Goal: Check status: Check status

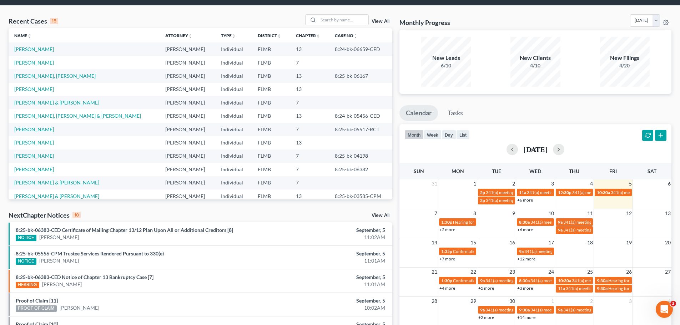
scroll to position [36, 0]
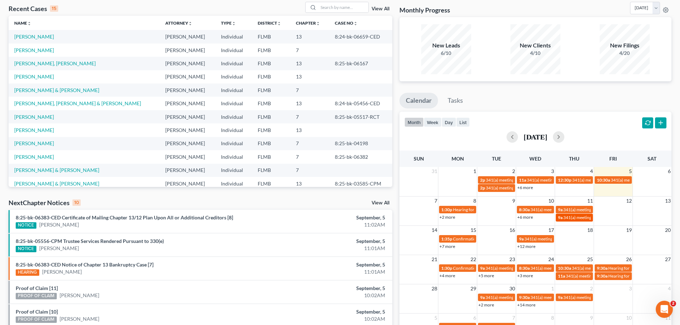
click at [572, 216] on span "341(a) meeting for [PERSON_NAME]" at bounding box center [597, 217] width 69 height 5
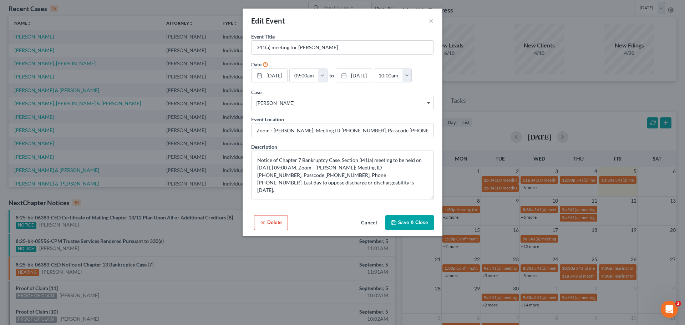
click at [368, 223] on button "Cancel" at bounding box center [368, 223] width 27 height 14
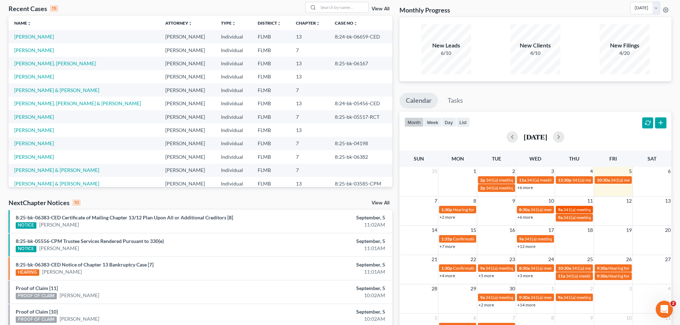
click at [568, 211] on span "341(a) meeting for [PERSON_NAME]" at bounding box center [597, 209] width 69 height 5
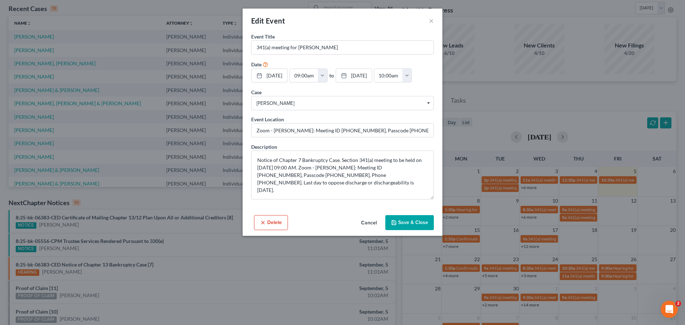
click at [368, 222] on button "Cancel" at bounding box center [368, 223] width 27 height 14
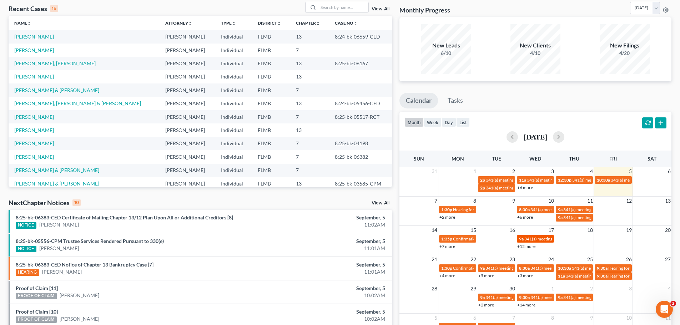
click at [526, 239] on span "341(a) meeting for [PERSON_NAME] & [PERSON_NAME]" at bounding box center [577, 238] width 107 height 5
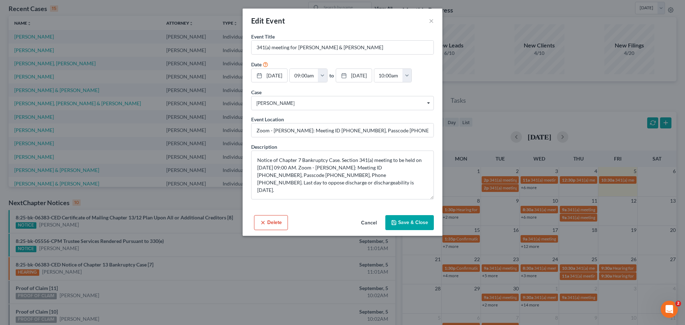
click at [365, 223] on button "Cancel" at bounding box center [368, 223] width 27 height 14
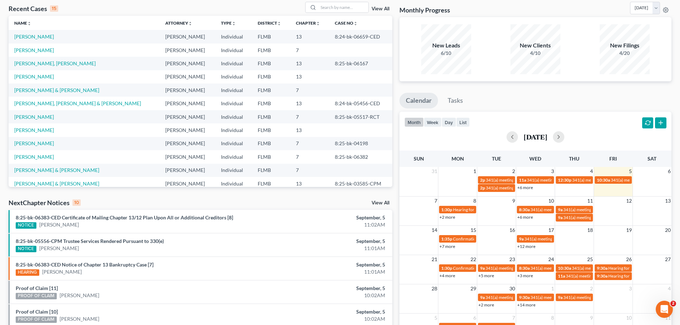
click at [458, 218] on div "+2 more" at bounding box center [457, 216] width 39 height 7
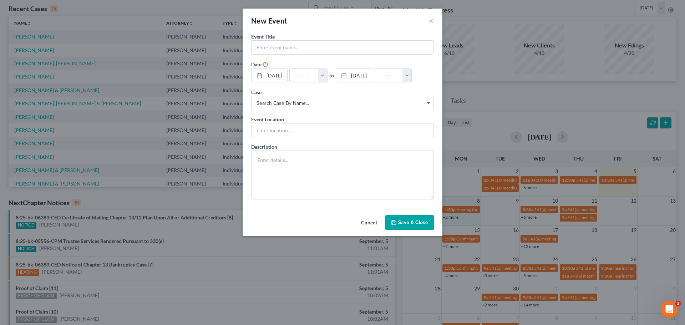
click at [371, 227] on button "Cancel" at bounding box center [368, 223] width 27 height 14
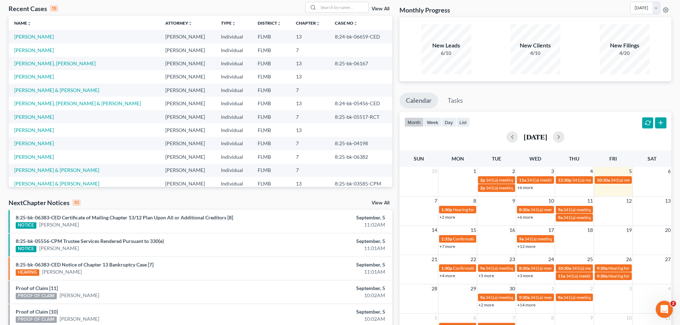
click at [450, 218] on link "+2 more" at bounding box center [447, 216] width 16 height 5
click at [434, 233] on span "14" at bounding box center [434, 230] width 7 height 9
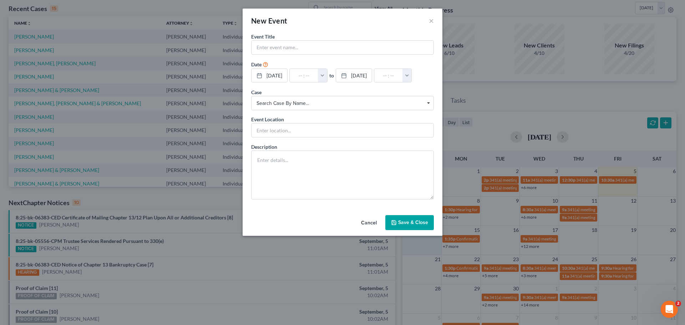
click at [370, 222] on button "Cancel" at bounding box center [368, 223] width 27 height 14
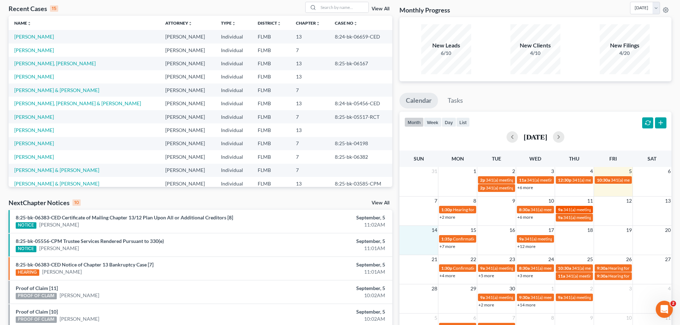
click at [583, 211] on span "341(a) meeting for [PERSON_NAME]" at bounding box center [597, 209] width 69 height 5
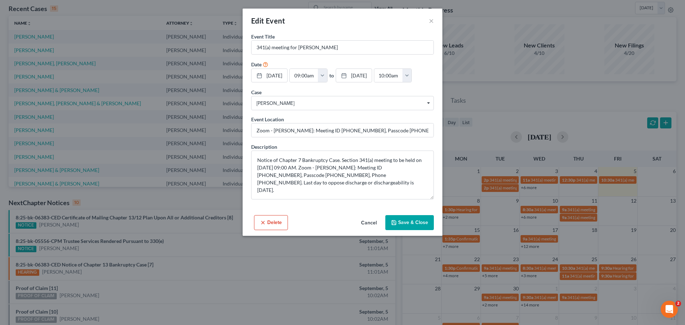
click at [378, 224] on button "Cancel" at bounding box center [368, 223] width 27 height 14
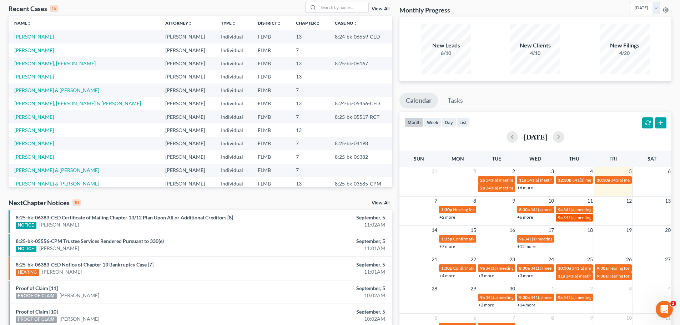
click at [570, 221] on link "9a 341(a) meeting for [PERSON_NAME]" at bounding box center [574, 217] width 37 height 7
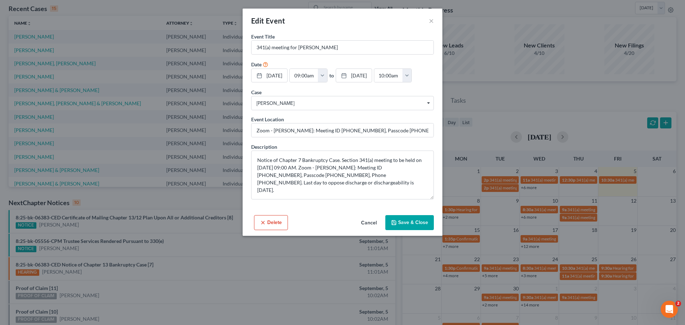
click at [364, 224] on button "Cancel" at bounding box center [368, 223] width 27 height 14
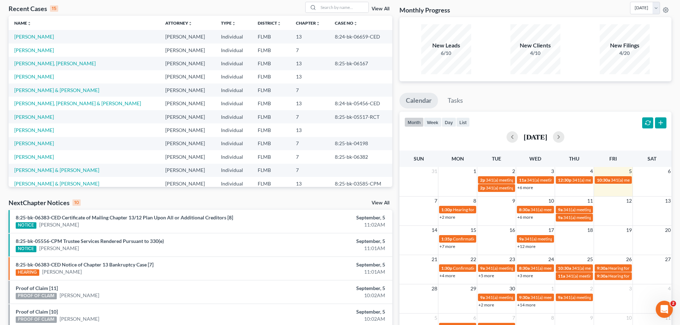
scroll to position [0, 0]
